Goal: Navigation & Orientation: Find specific page/section

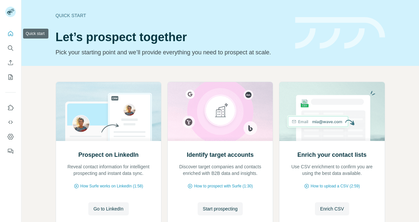
click at [12, 35] on icon "Quick start" at bounding box center [10, 33] width 7 height 7
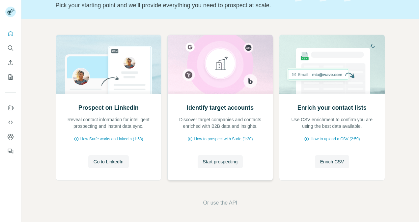
scroll to position [47, 0]
drag, startPoint x: 216, startPoint y: 198, endPoint x: 219, endPoint y: 203, distance: 5.6
click at [216, 198] on div "Prospect on LinkedIn Reveal contact information for intelligent prospecting and…" at bounding box center [220, 120] width 398 height 204
click at [219, 203] on span "Or use the API" at bounding box center [220, 203] width 34 height 8
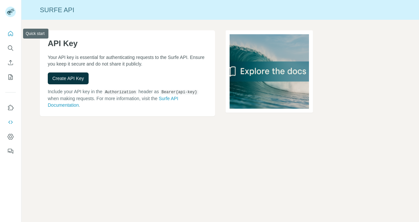
click at [9, 36] on icon "Quick start" at bounding box center [10, 33] width 5 height 5
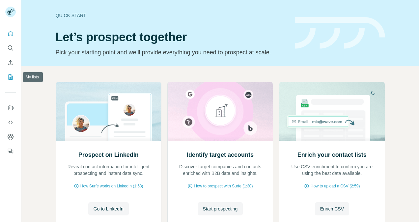
click at [8, 80] on icon "My lists" at bounding box center [10, 77] width 7 height 7
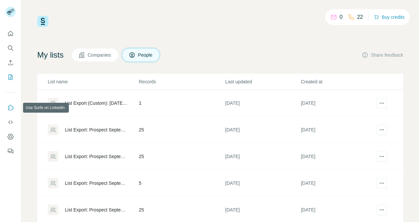
click at [13, 108] on icon "Use Surfe on LinkedIn" at bounding box center [10, 107] width 7 height 7
click at [147, 52] on span "People" at bounding box center [145, 55] width 15 height 7
click at [95, 56] on span "Companies" at bounding box center [100, 55] width 24 height 7
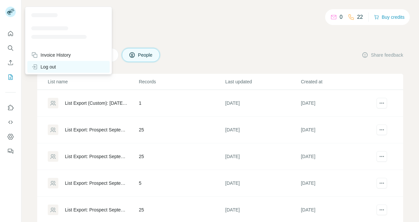
click at [55, 66] on div "Log out" at bounding box center [43, 67] width 25 height 7
click at [53, 66] on div "Log out" at bounding box center [43, 67] width 25 height 7
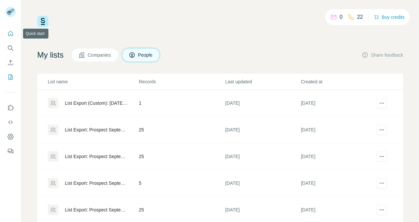
click at [9, 32] on icon "Quick start" at bounding box center [10, 33] width 7 height 7
